Goal: Check status: Check status

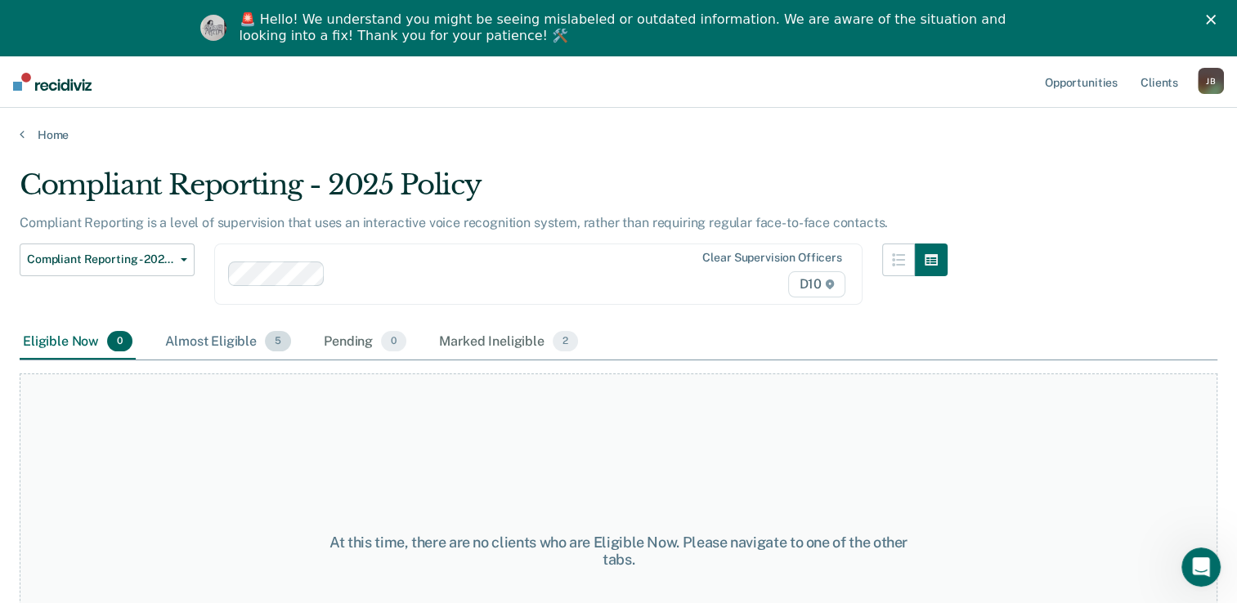
click at [217, 345] on div "Almost Eligible 5" at bounding box center [228, 343] width 132 height 36
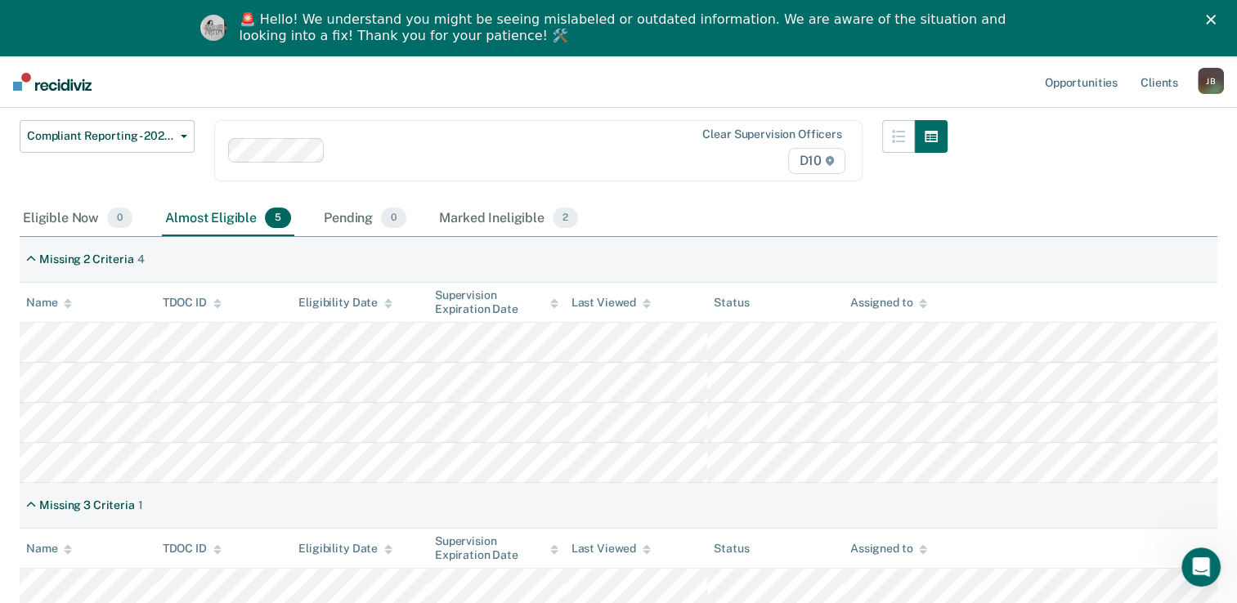
scroll to position [128, 0]
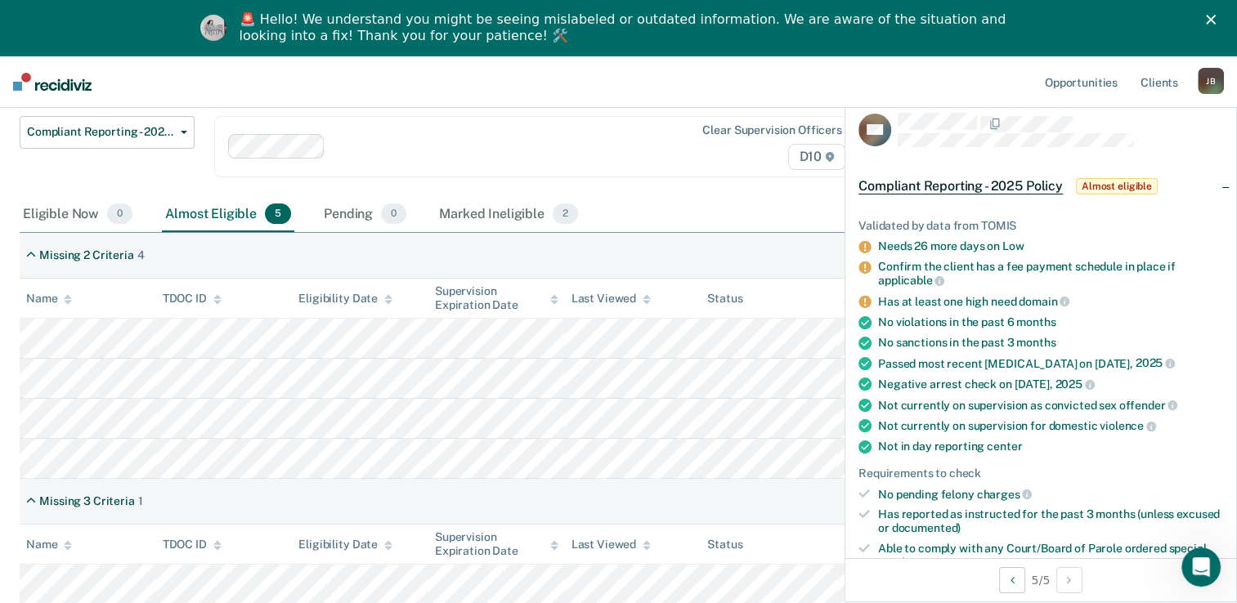
click at [575, 96] on nav "Opportunities Client s [PERSON_NAME] [PERSON_NAME] Profile How it works Log Out" at bounding box center [618, 82] width 1237 height 52
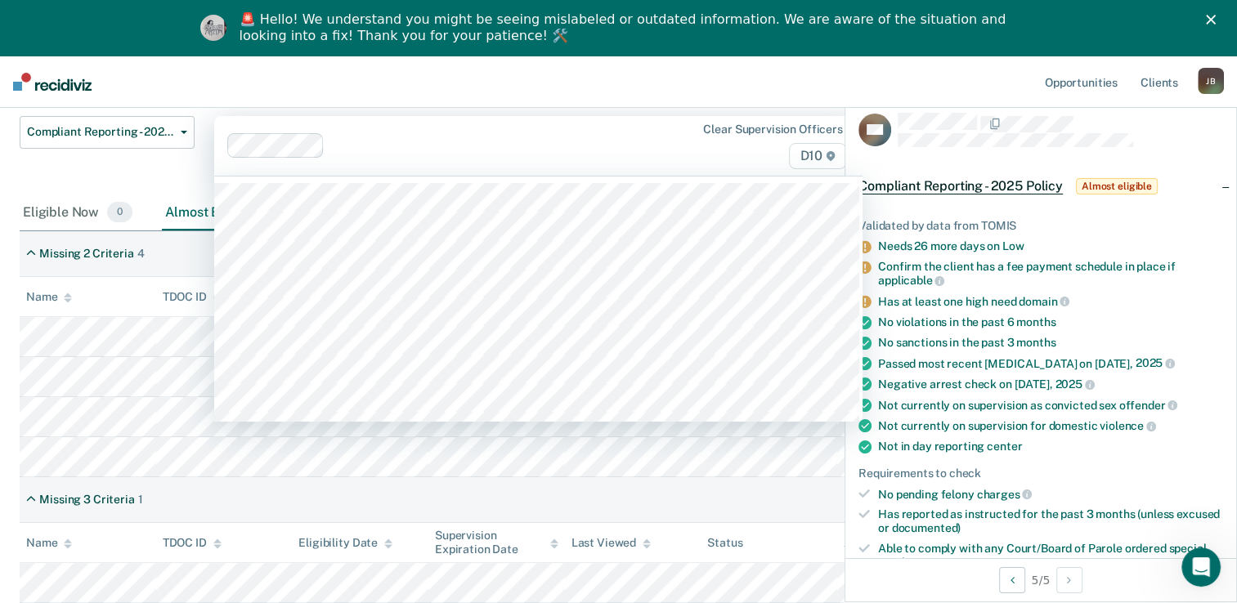
click at [559, 116] on div "Clear supervision officers D10" at bounding box center [538, 146] width 648 height 60
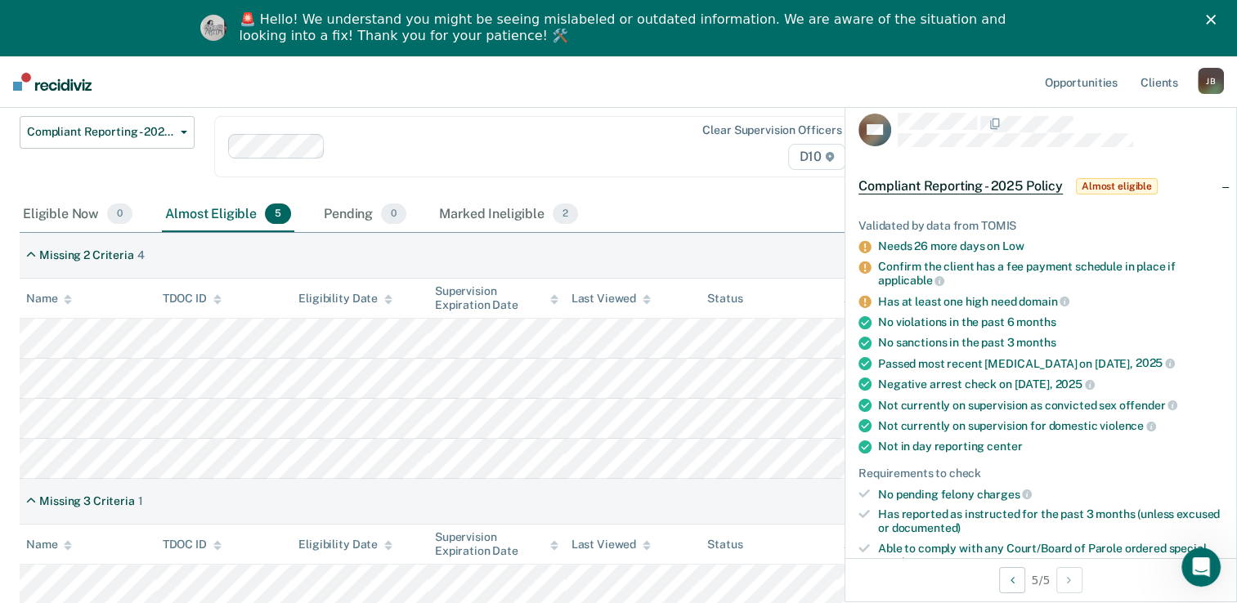
click at [594, 77] on nav "Opportunities Client s [PERSON_NAME] [PERSON_NAME] Profile How it works Log Out" at bounding box center [618, 82] width 1237 height 52
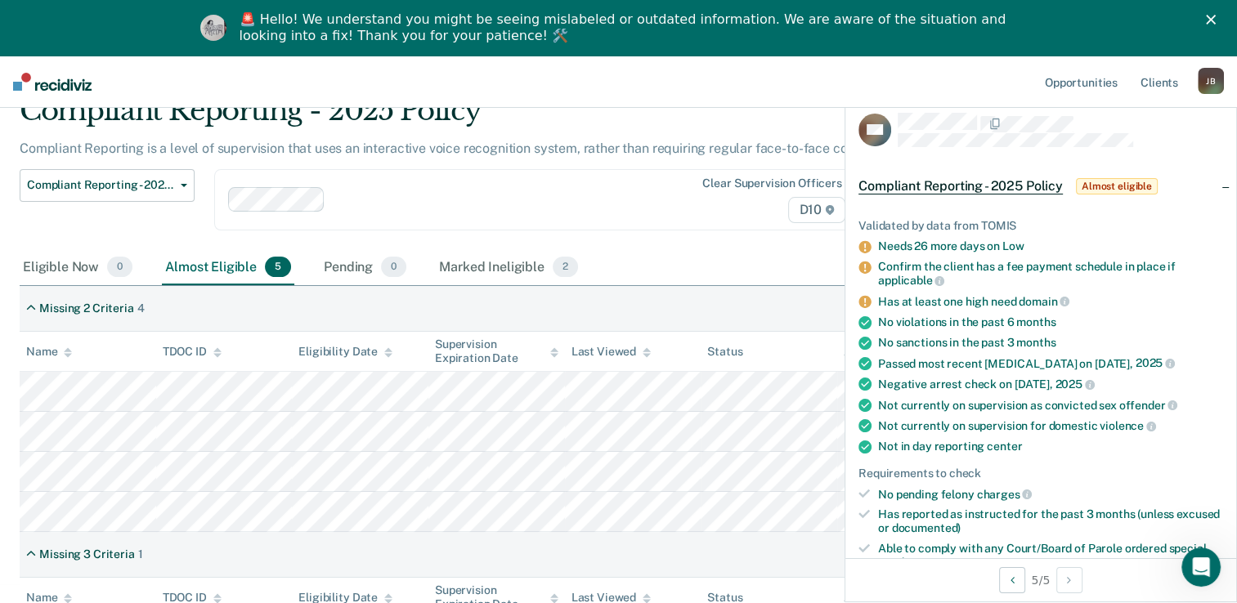
scroll to position [46, 0]
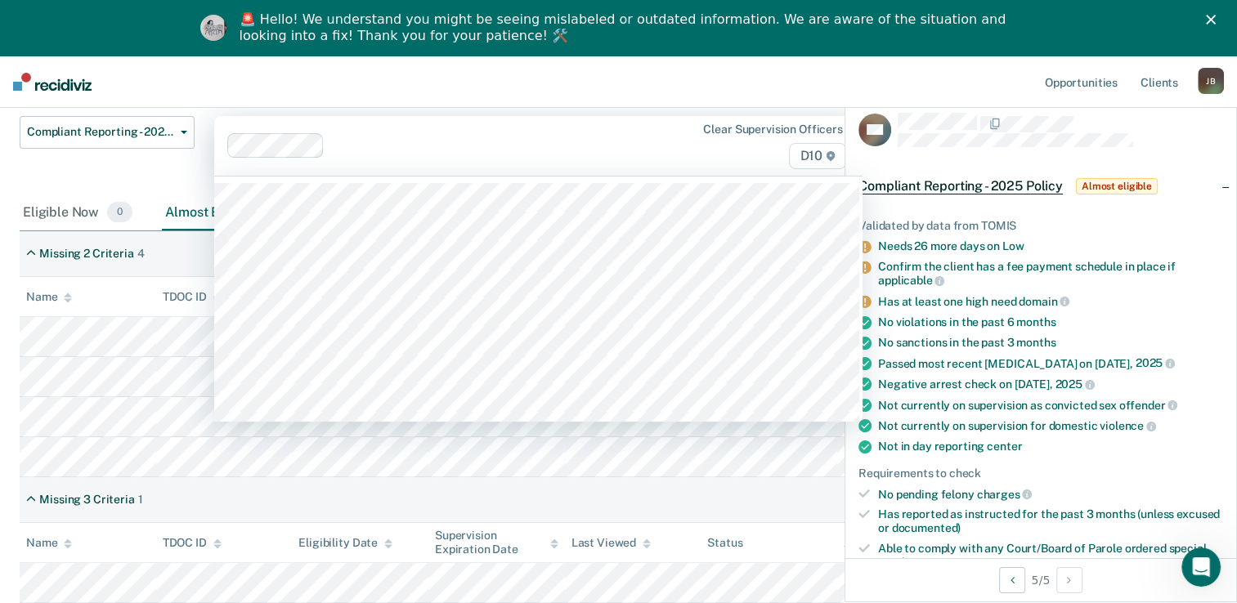
drag, startPoint x: 714, startPoint y: 161, endPoint x: 698, endPoint y: 161, distance: 15.5
click at [710, 161] on div "Clear supervision officers D10" at bounding box center [756, 146] width 186 height 47
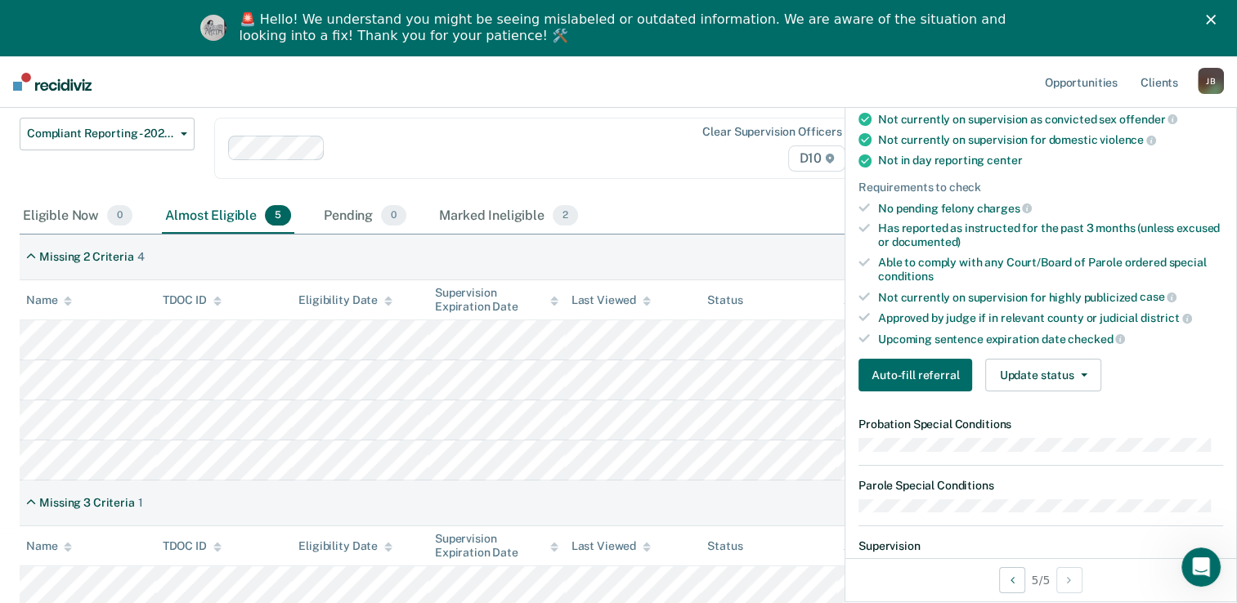
scroll to position [0, 0]
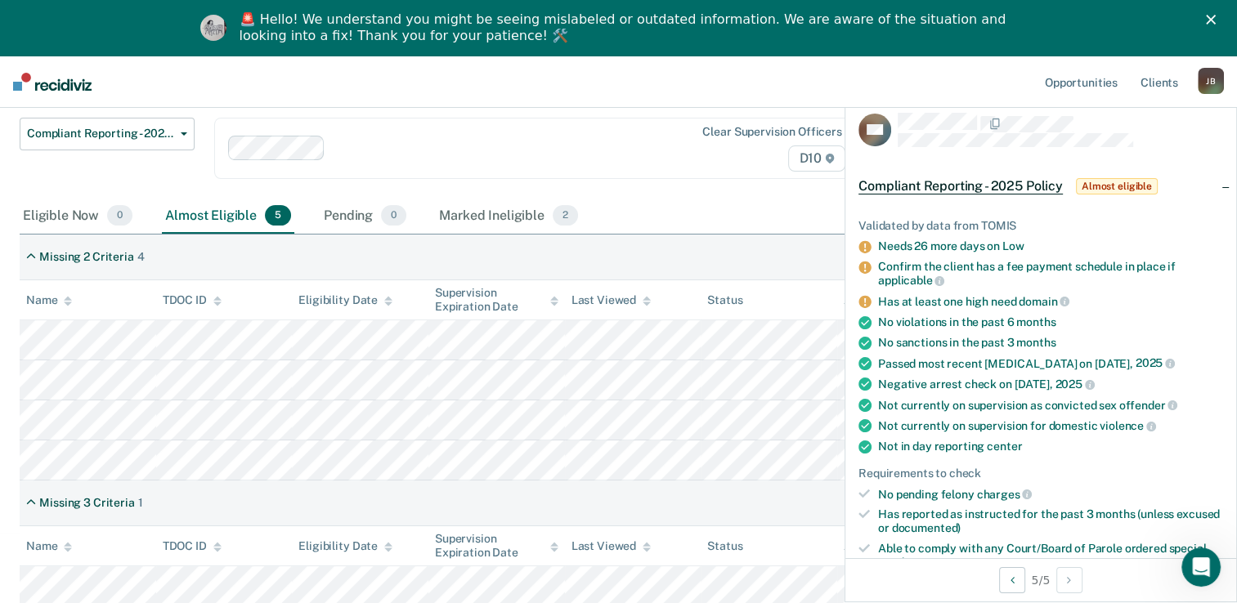
click at [798, 199] on div "Eligible Now 0 Almost Eligible 5 Pending 0 Marked Ineligible 2" at bounding box center [619, 217] width 1198 height 37
click at [1208, 79] on div "[PERSON_NAME]" at bounding box center [1211, 81] width 26 height 26
click at [1126, 165] on link "Log Out" at bounding box center [1145, 163] width 132 height 14
